Goal: Task Accomplishment & Management: Use online tool/utility

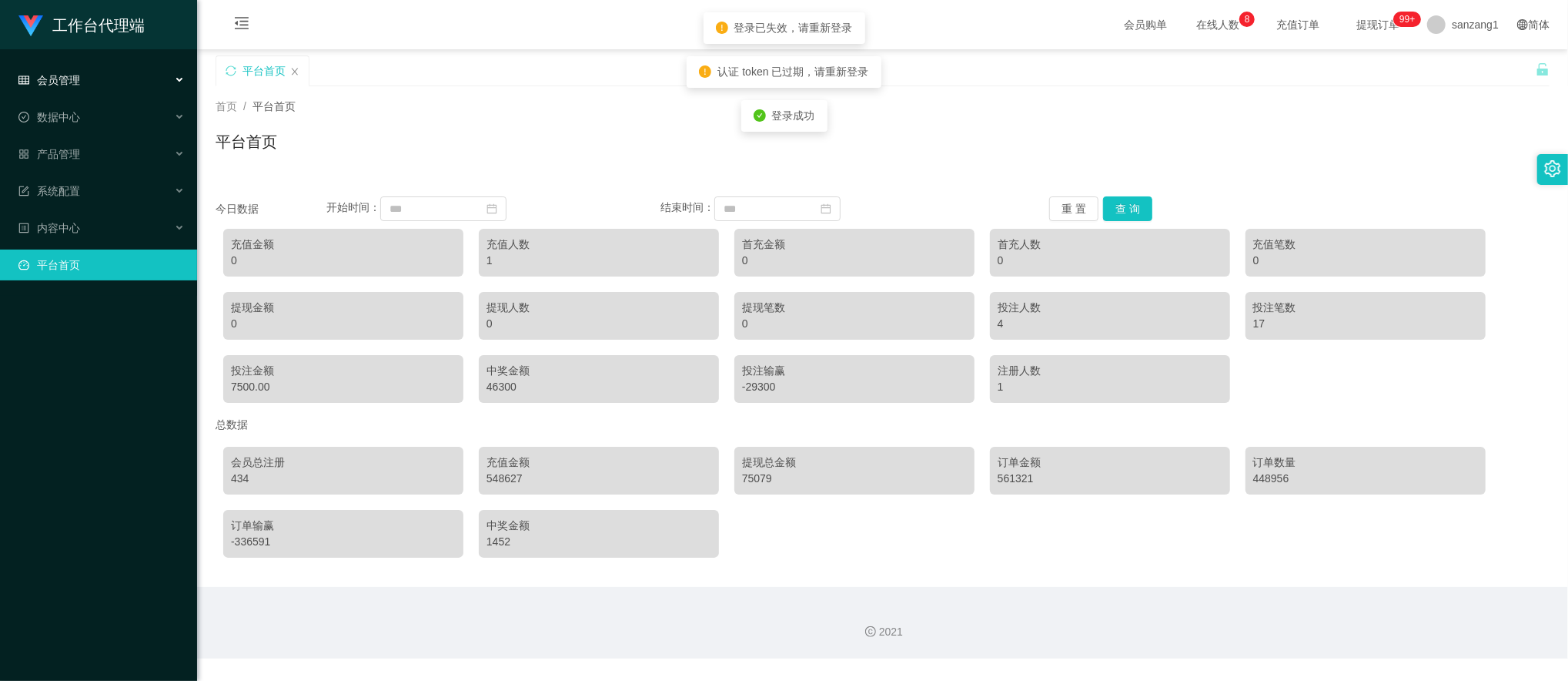
click at [87, 85] on div "会员管理" at bounding box center [98, 79] width 197 height 30
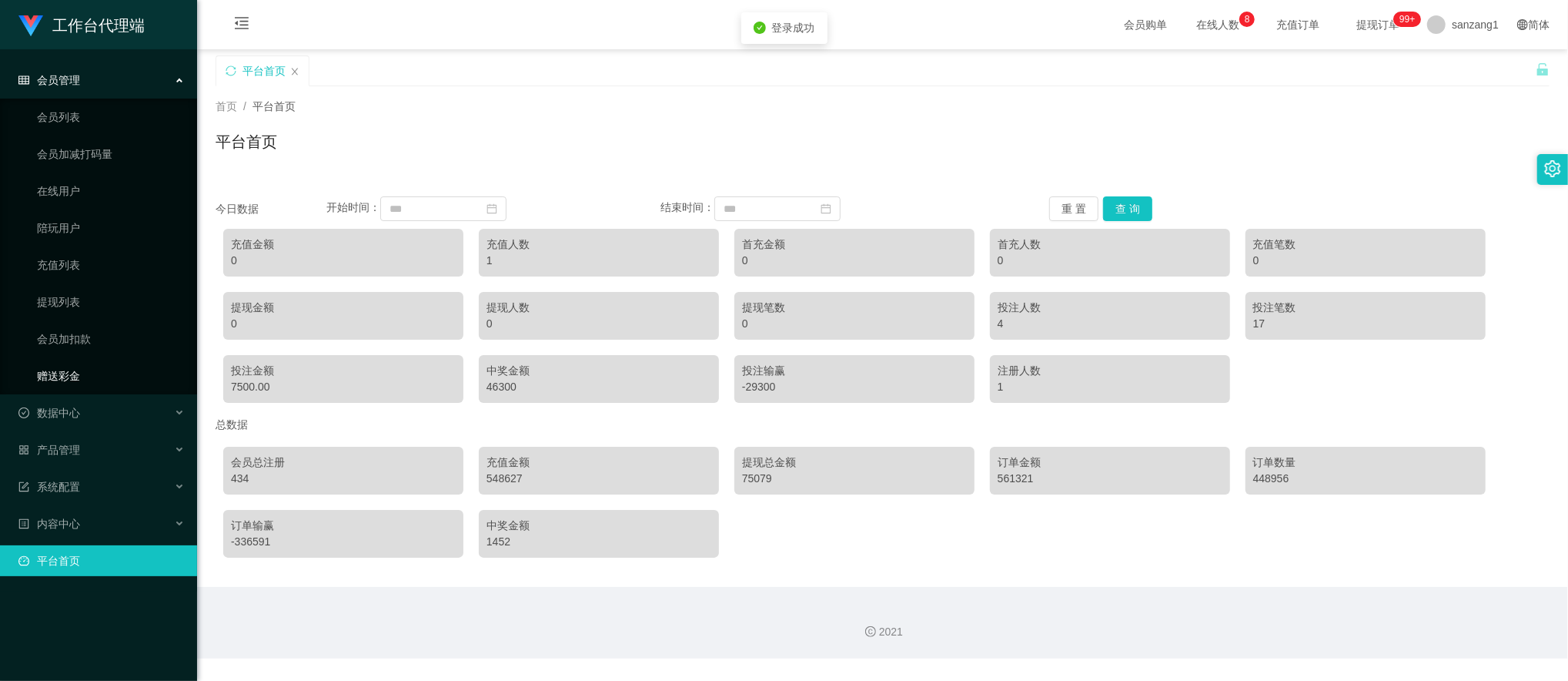
click at [60, 367] on link "赠送彩金" at bounding box center [111, 375] width 148 height 30
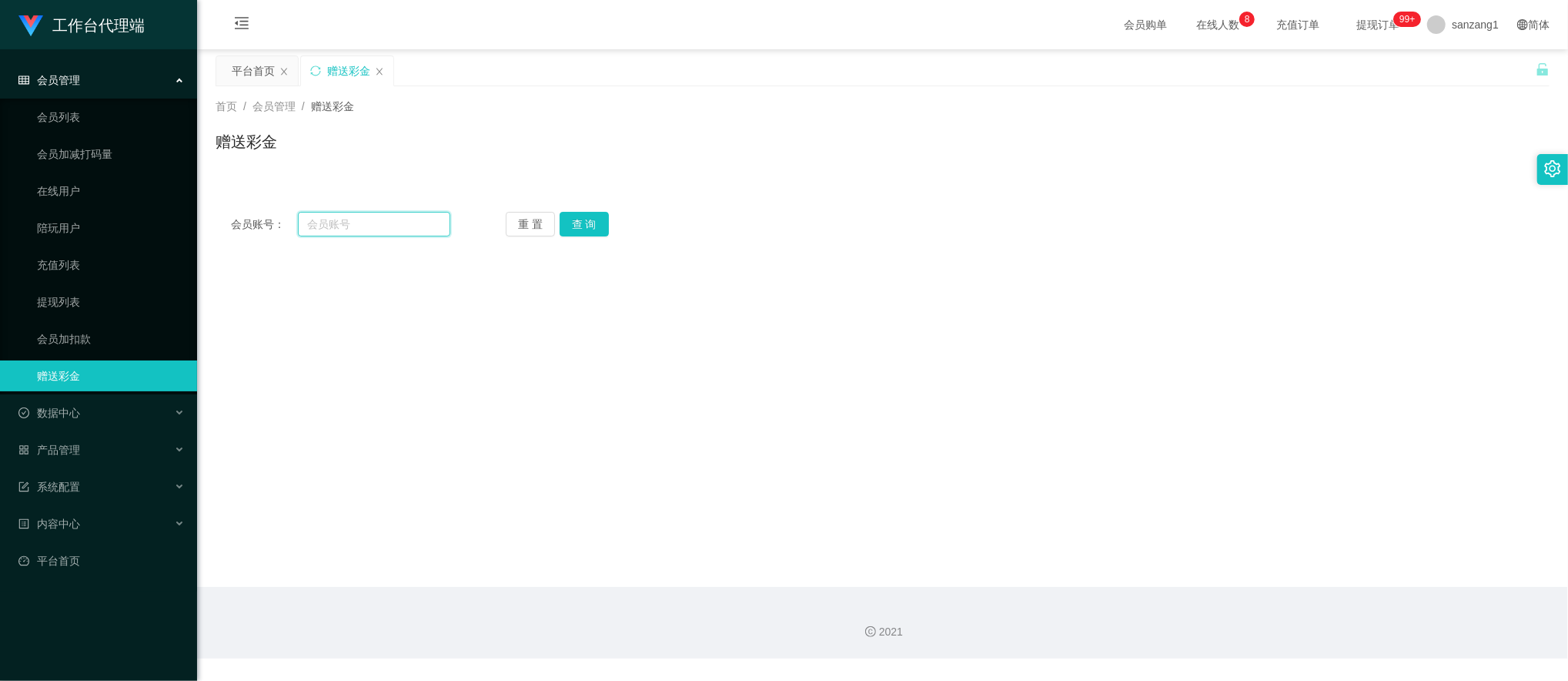
click at [354, 228] on input "text" at bounding box center [375, 223] width 154 height 24
paste input "86984158"
type input "86984158"
click at [582, 223] on button "查 询" at bounding box center [584, 223] width 49 height 24
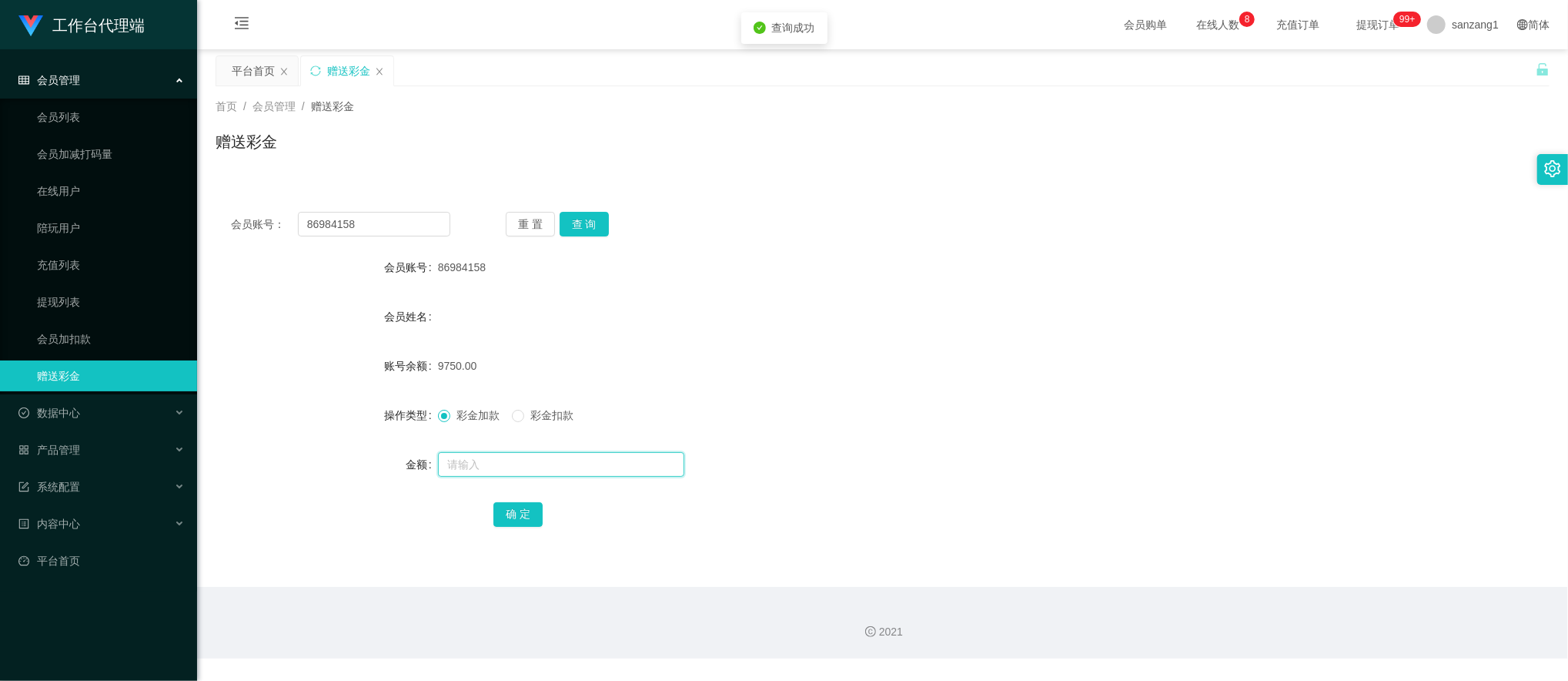
click at [472, 462] on input "text" at bounding box center [561, 464] width 246 height 24
type input "260"
click at [528, 510] on button "确 定" at bounding box center [517, 514] width 49 height 24
